Goal: Download file/media

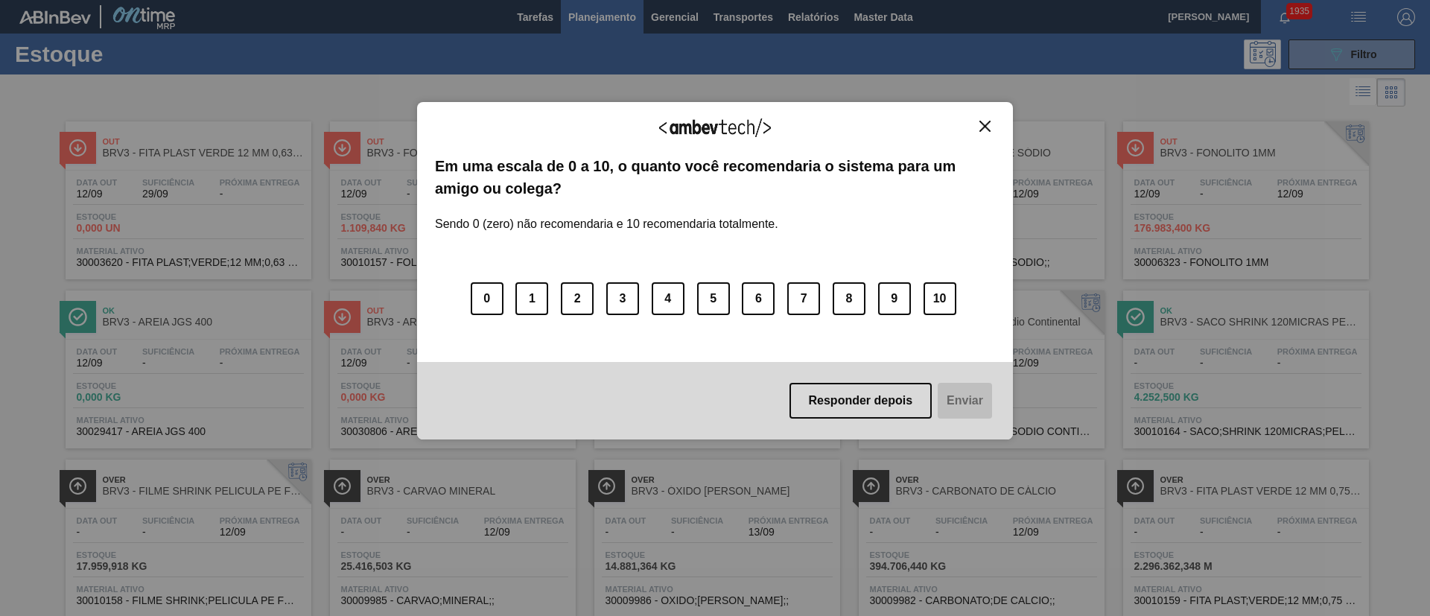
click at [980, 123] on img "Close" at bounding box center [985, 126] width 11 height 11
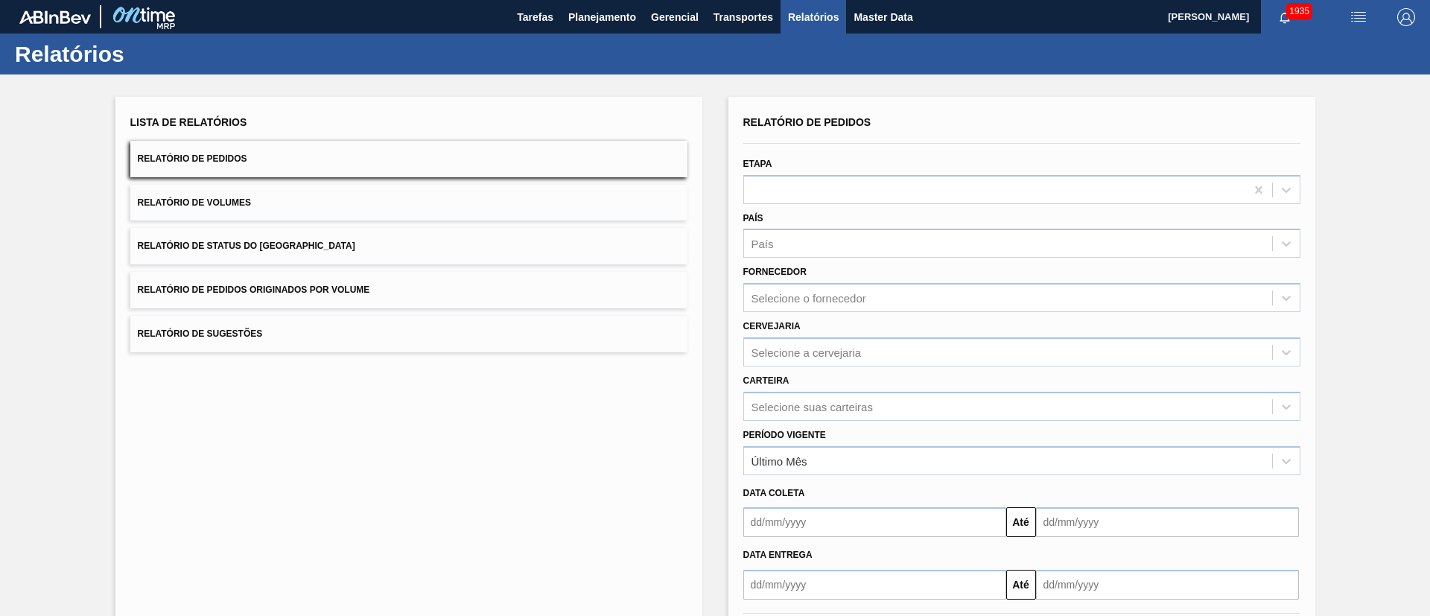
click at [314, 235] on button "Relatório de Status do Estoque" at bounding box center [408, 246] width 557 height 36
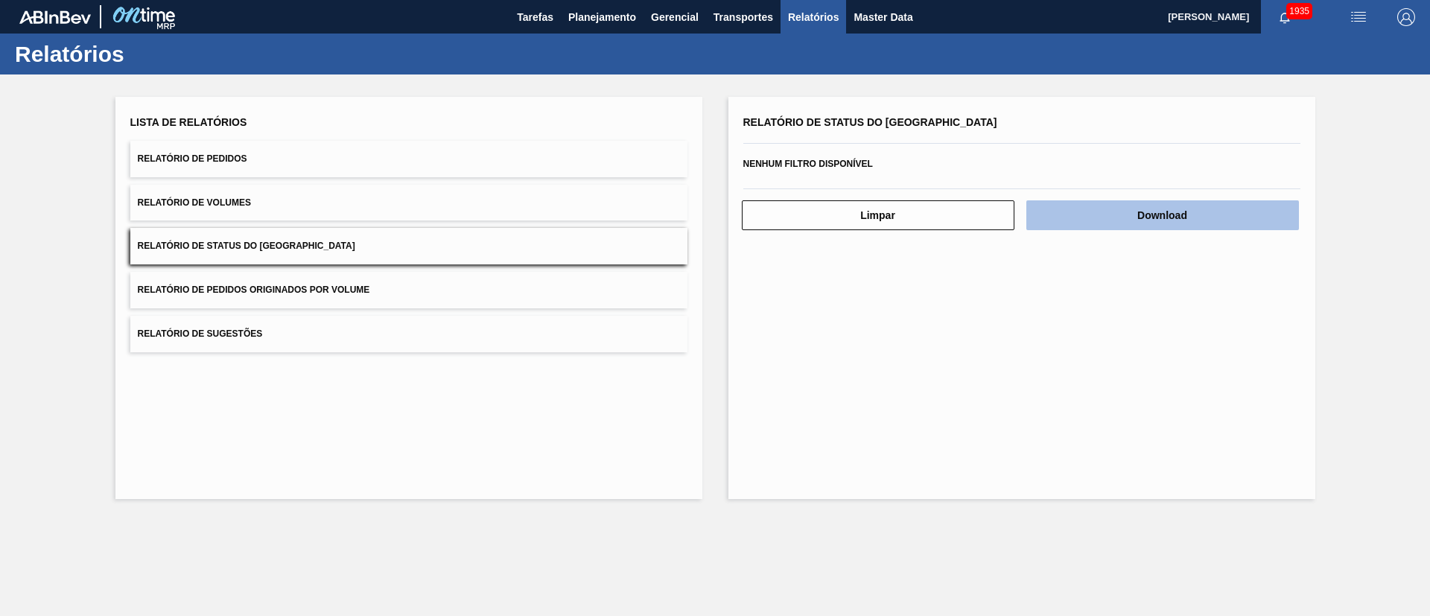
click at [1088, 203] on button "Download" at bounding box center [1162, 215] width 273 height 30
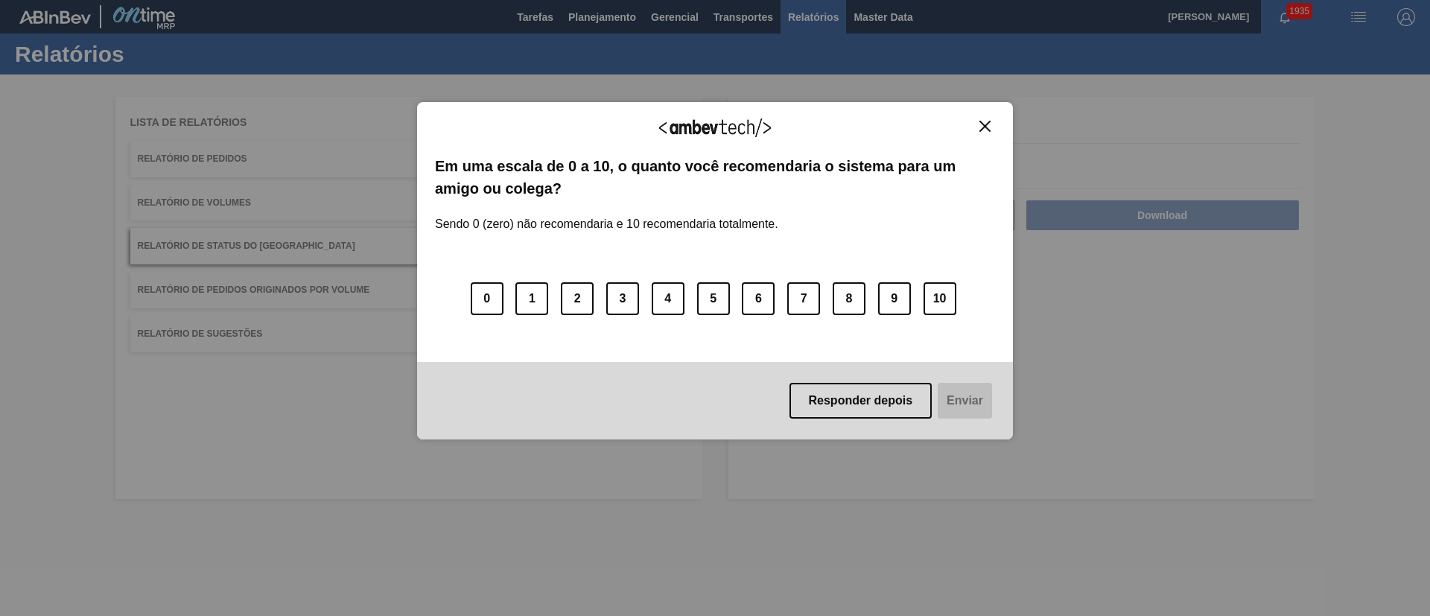
click at [992, 121] on button "Close" at bounding box center [985, 126] width 20 height 13
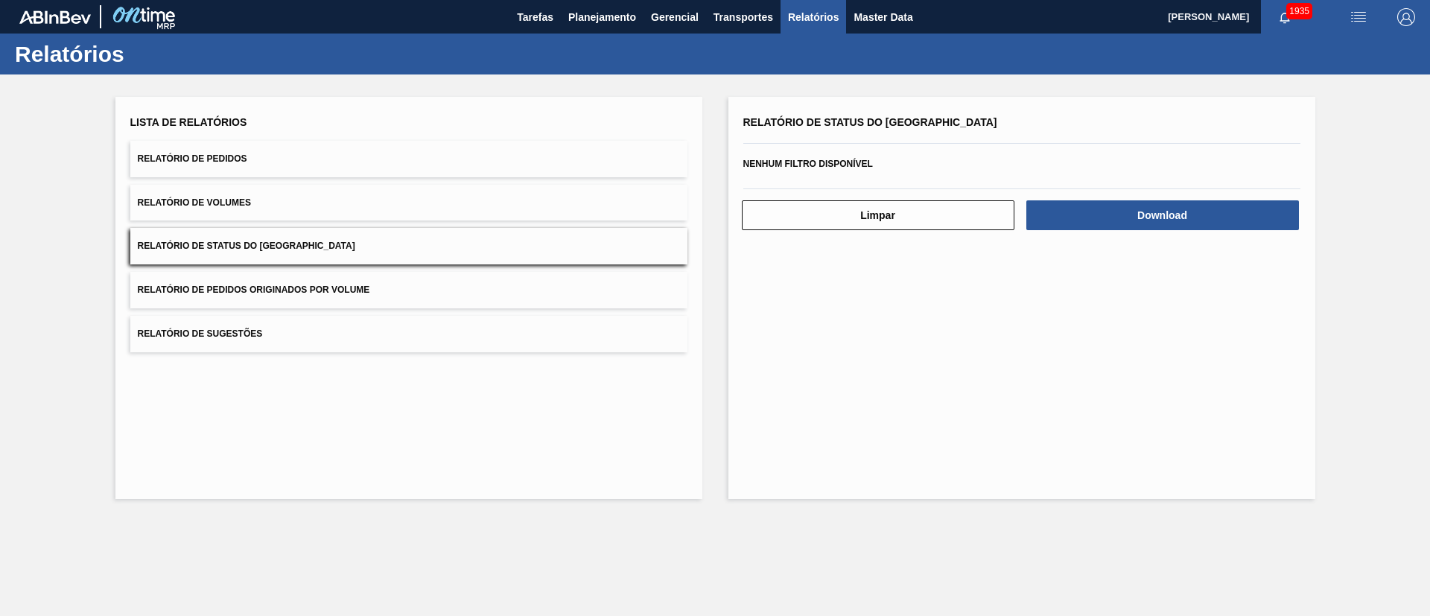
click at [270, 156] on button "Relatório de Pedidos" at bounding box center [408, 159] width 557 height 36
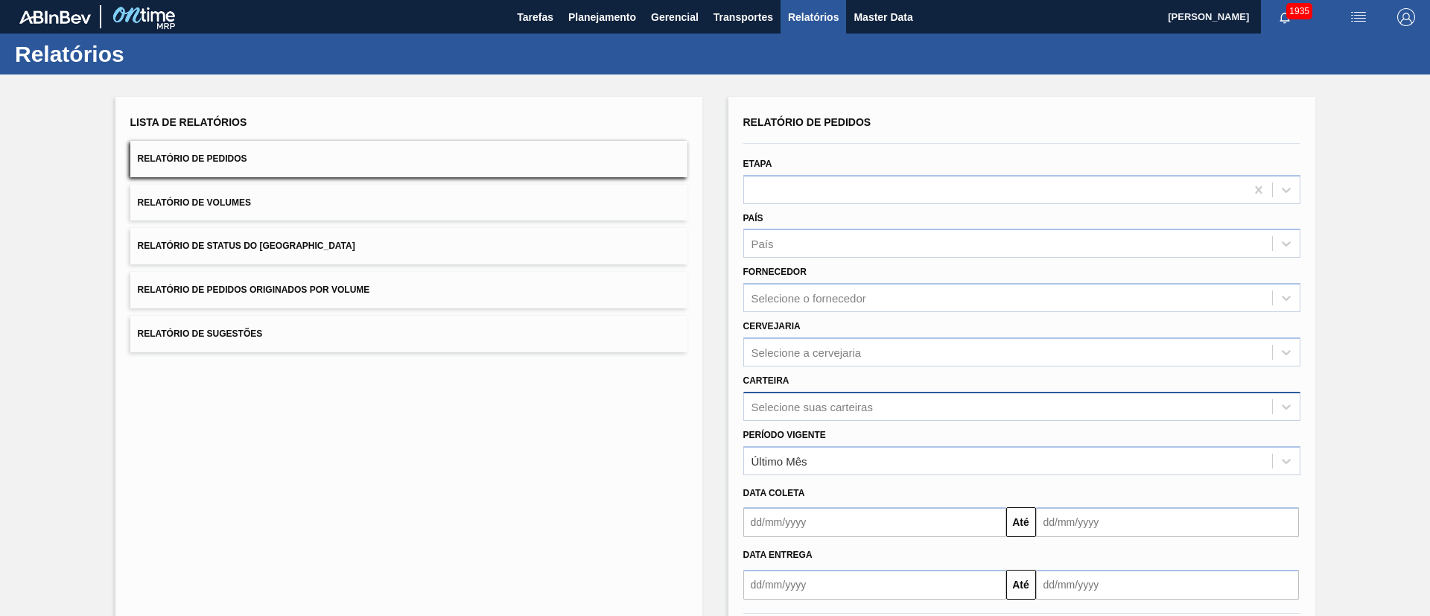
click at [765, 401] on div "Selecione suas carteiras" at bounding box center [1008, 407] width 528 height 22
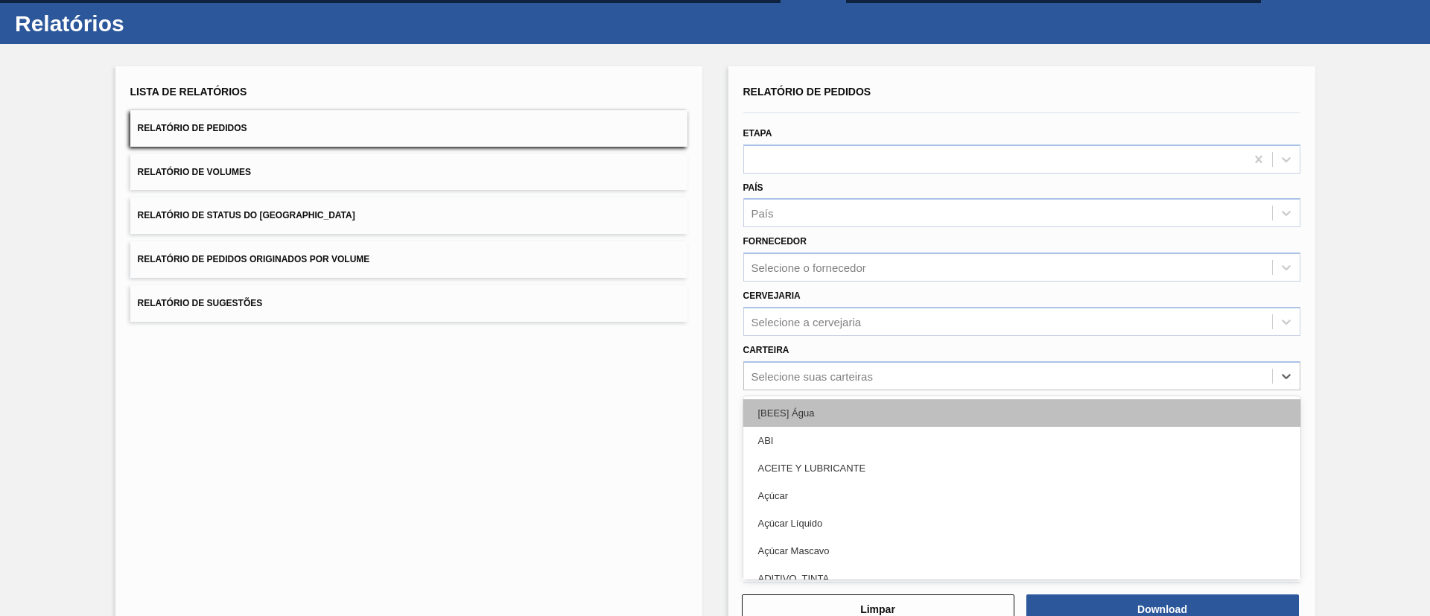
scroll to position [40, 0]
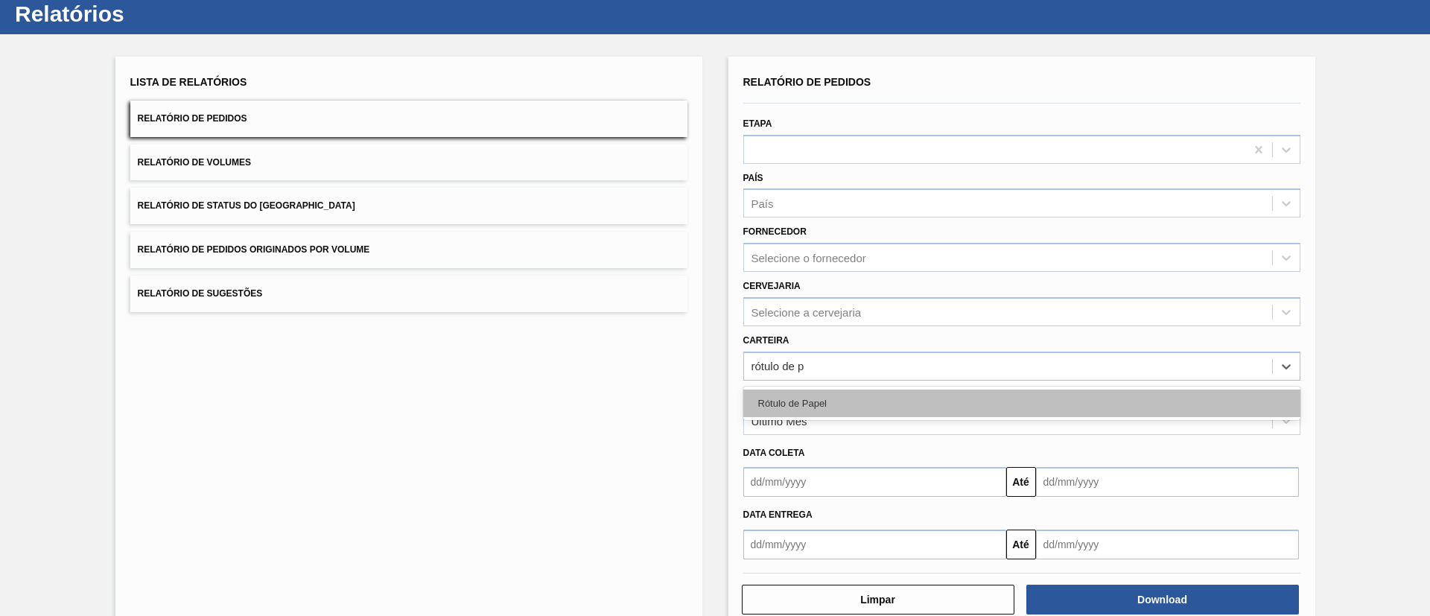
type input "rótulo de pa"
click at [804, 413] on div "Rótulo de Papel" at bounding box center [1021, 404] width 557 height 28
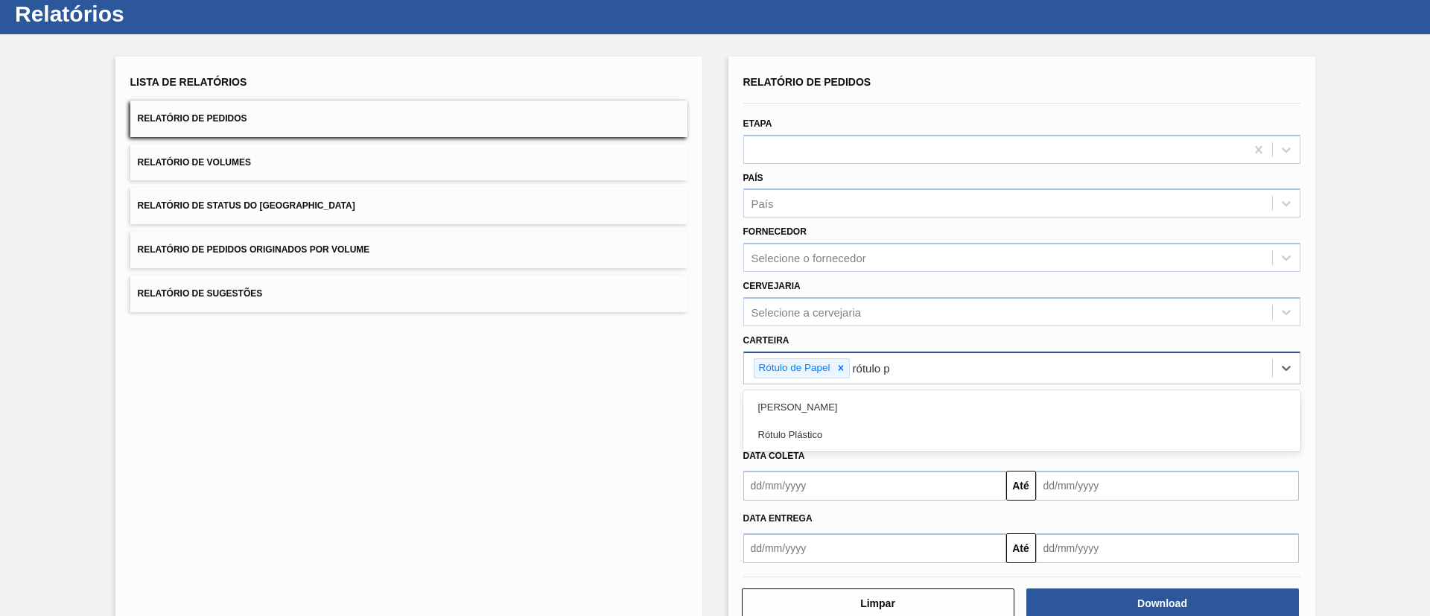
type input "rótulo pa"
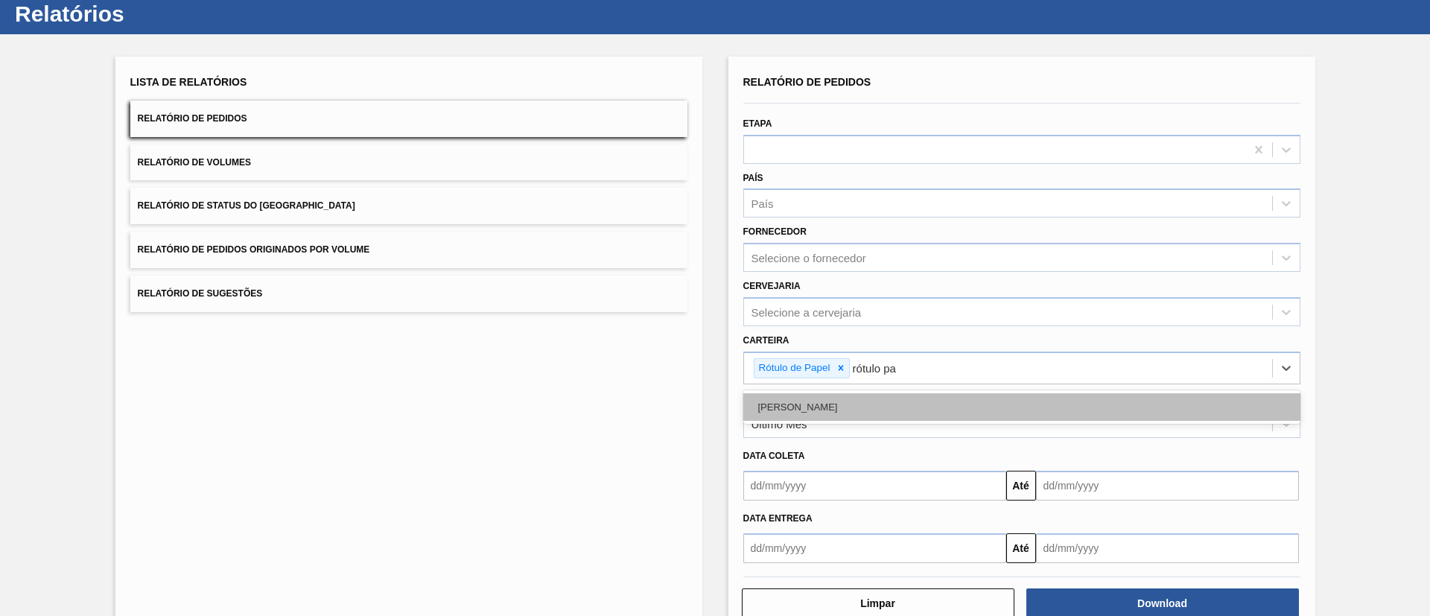
click at [840, 397] on div "Rótulo Papel" at bounding box center [1021, 407] width 557 height 28
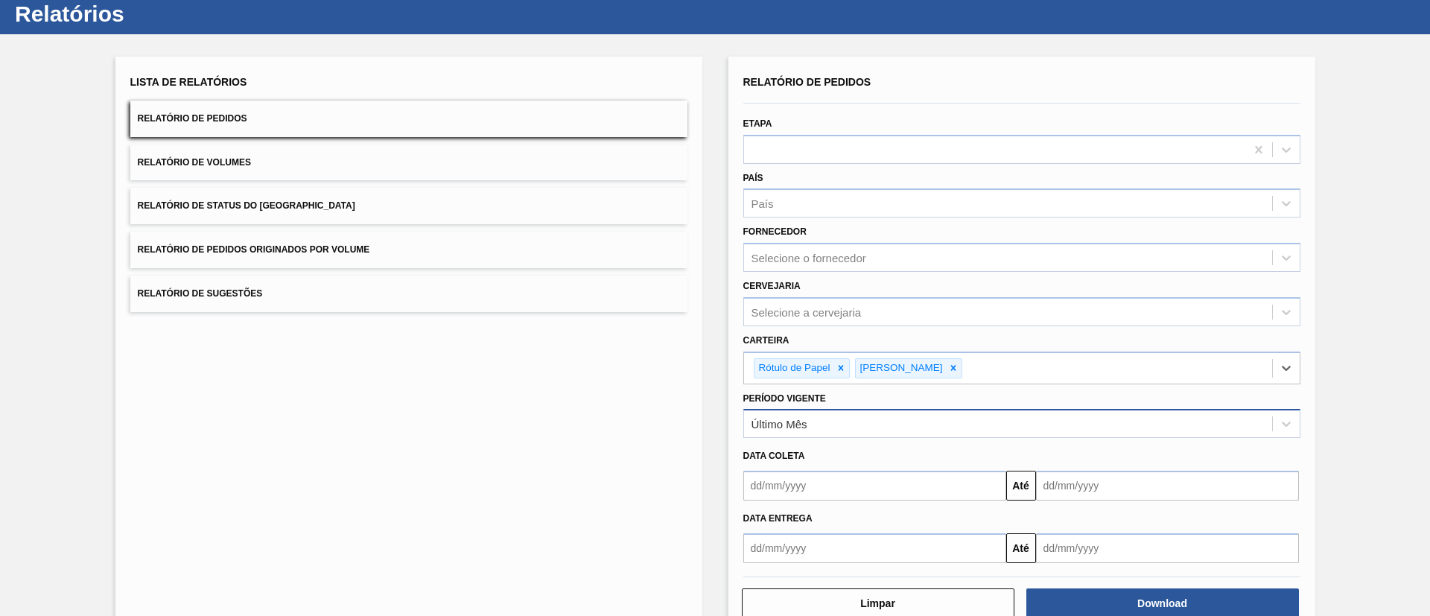
click at [797, 423] on div "Último Mês" at bounding box center [780, 424] width 56 height 13
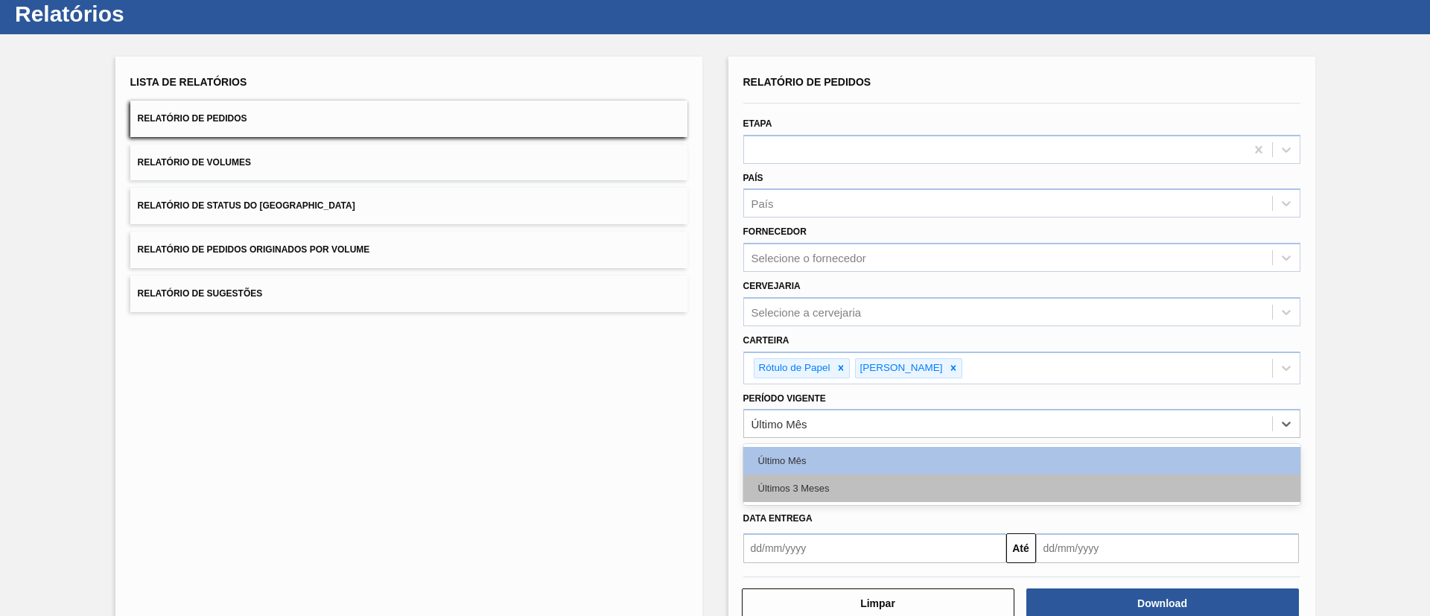
click at [782, 488] on div "Últimos 3 Meses" at bounding box center [1021, 488] width 557 height 28
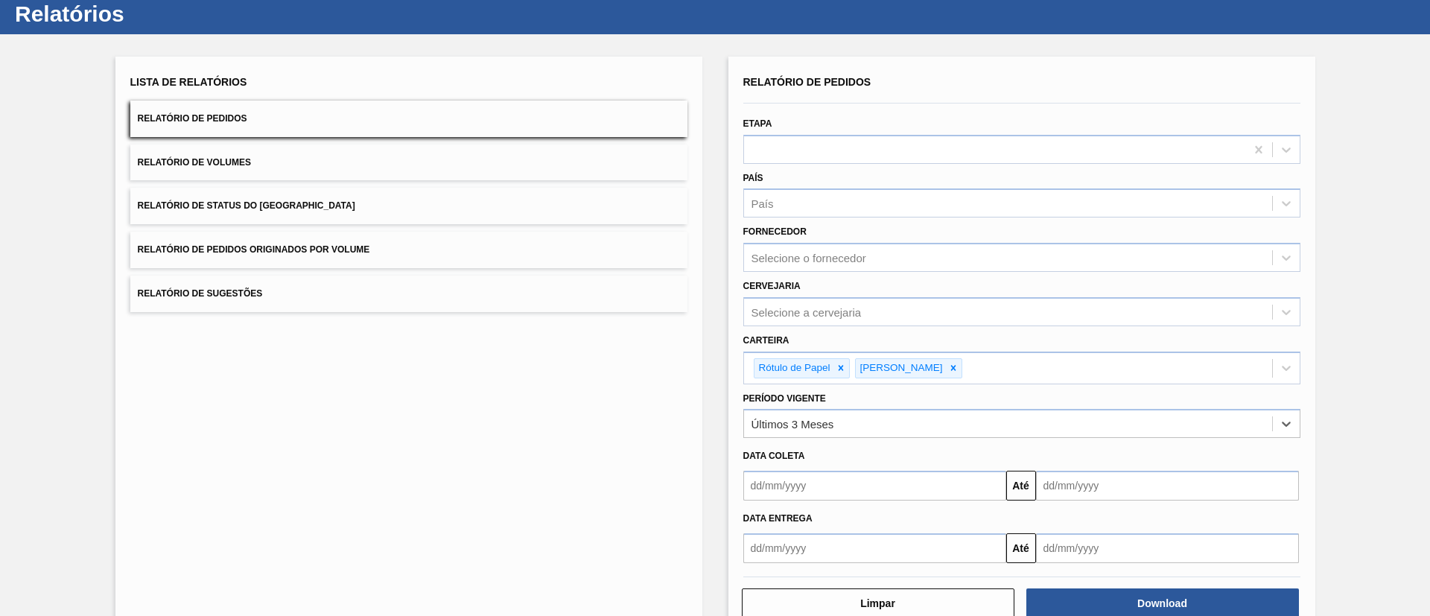
scroll to position [77, 0]
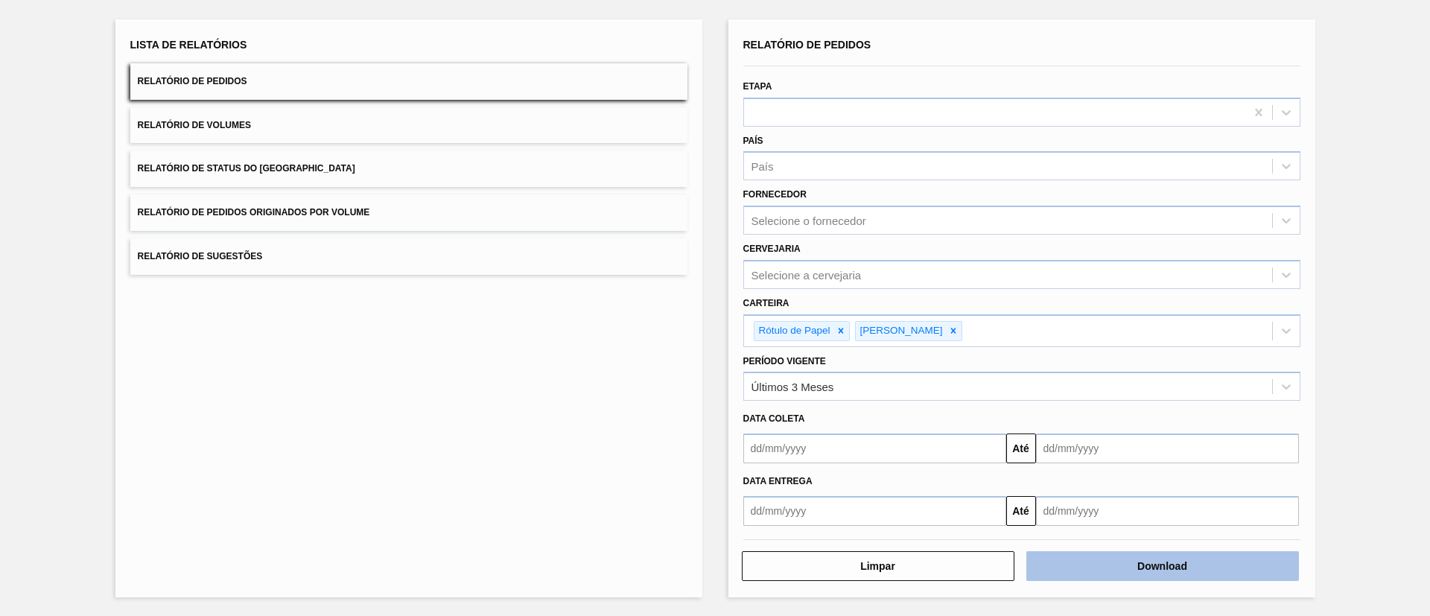
click at [1146, 568] on button "Download" at bounding box center [1162, 566] width 273 height 30
